Goal: Information Seeking & Learning: Learn about a topic

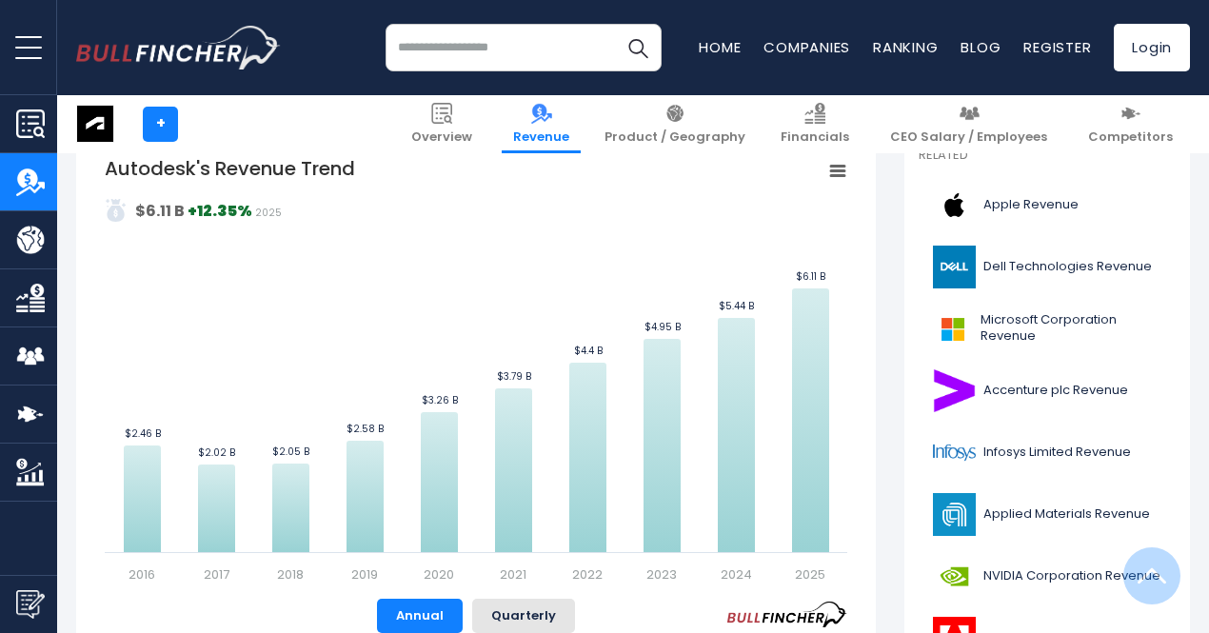
scroll to position [476, 0]
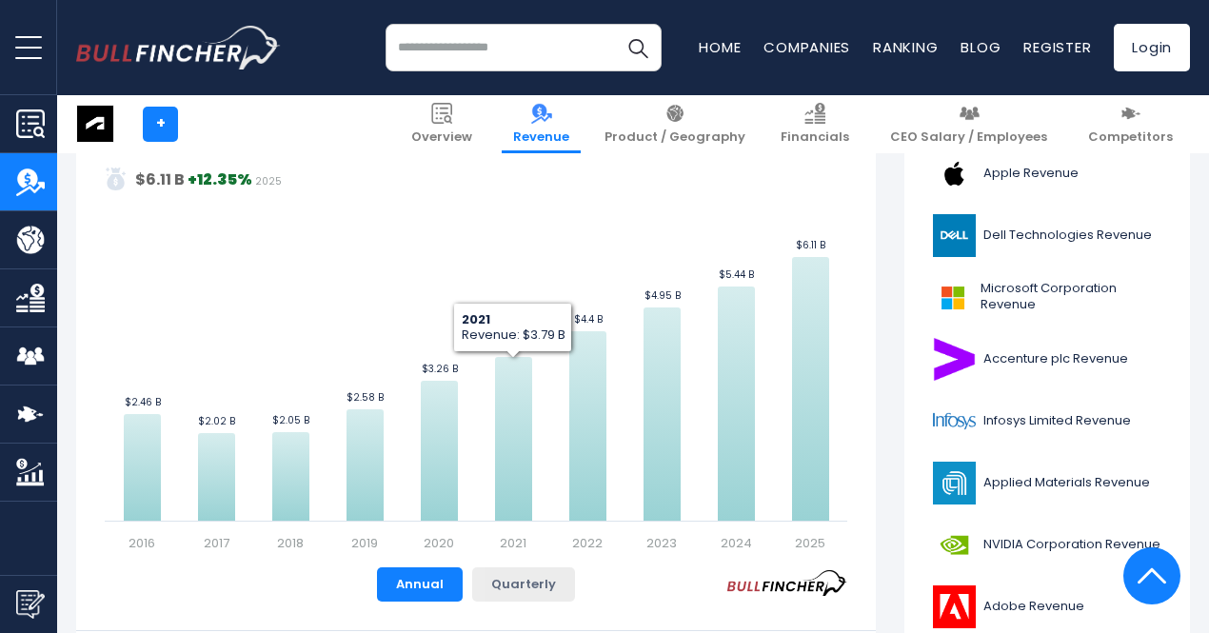
click at [508, 574] on button "Quarterly" at bounding box center [523, 584] width 103 height 34
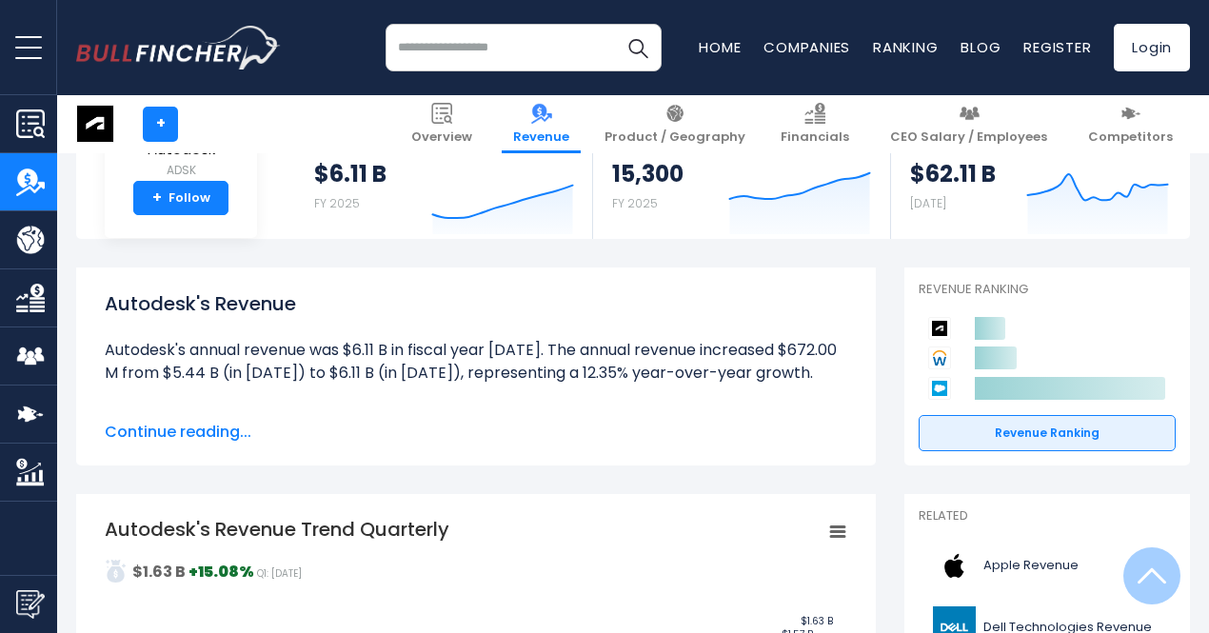
scroll to position [0, 0]
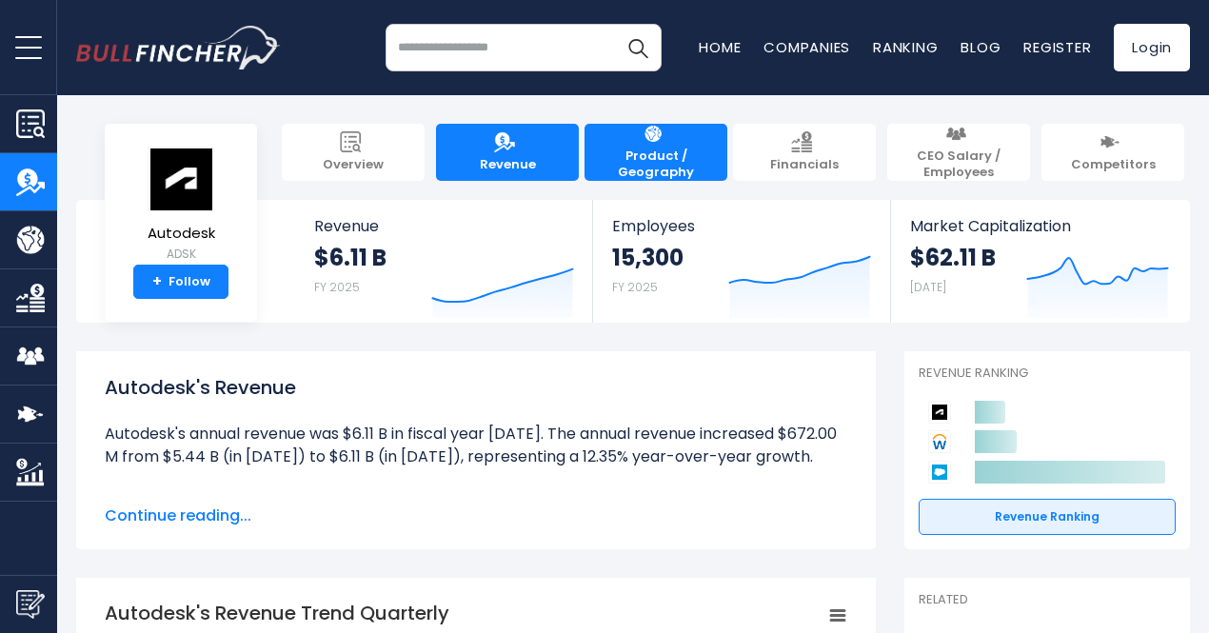
click at [647, 149] on span "Product / Geography" at bounding box center [656, 165] width 124 height 32
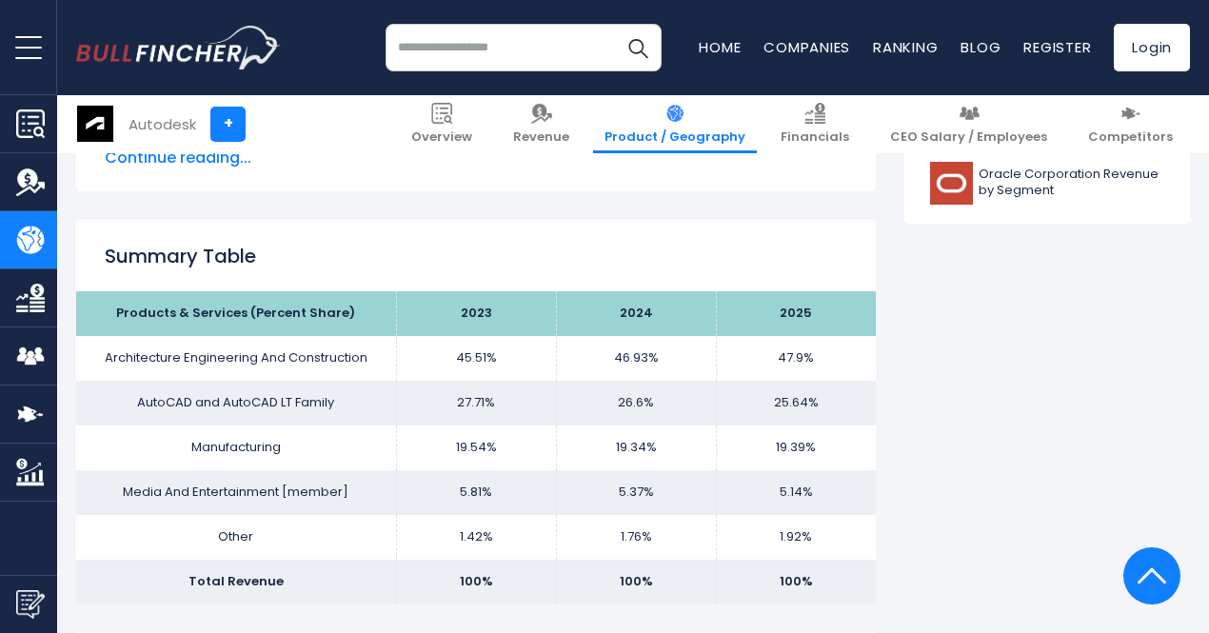
scroll to position [1142, 0]
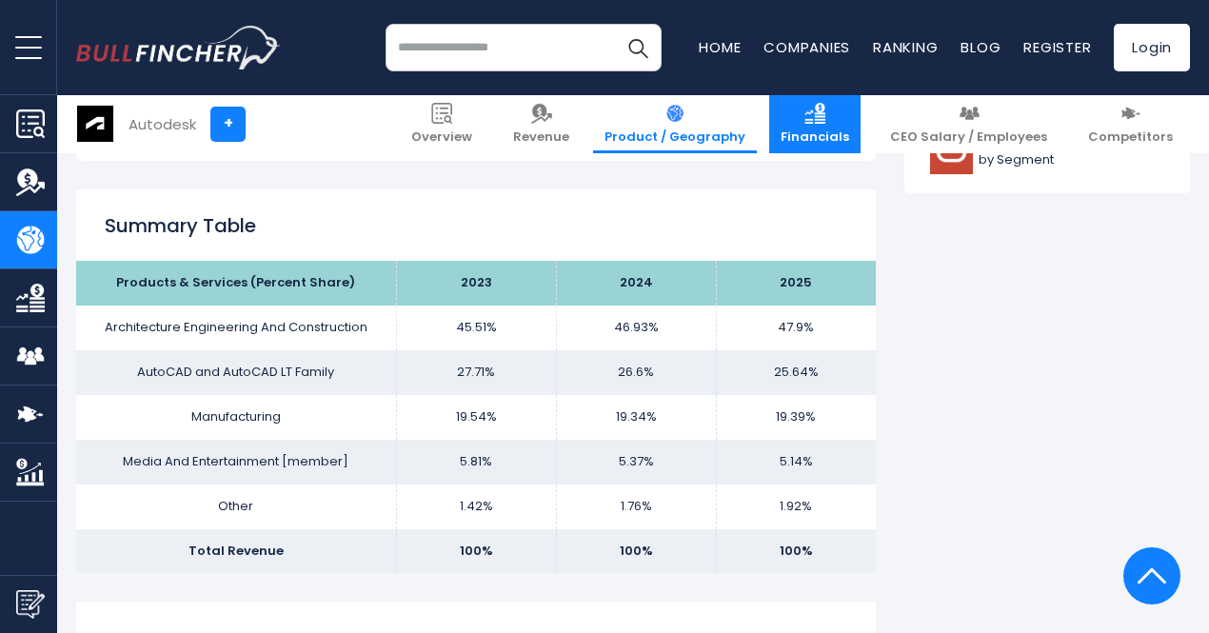
click at [849, 133] on span "Financials" at bounding box center [815, 137] width 69 height 16
